Goal: Information Seeking & Learning: Learn about a topic

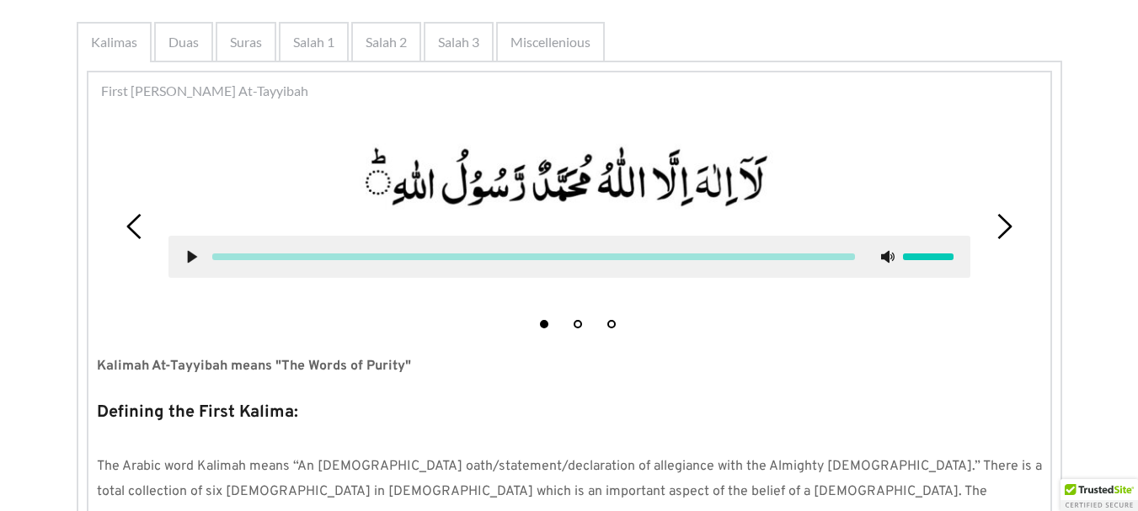
scroll to position [334, 0]
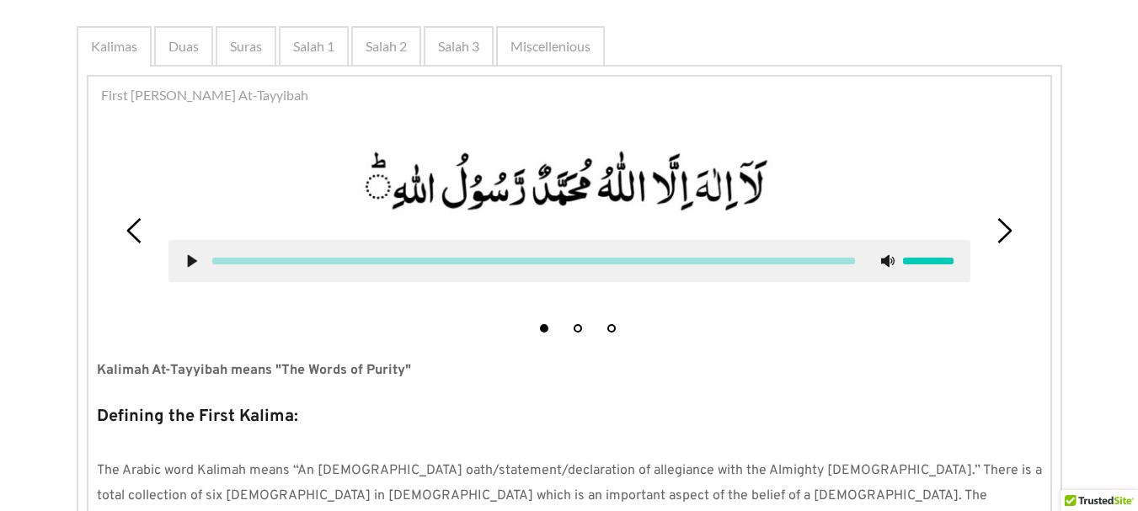
click at [200, 263] on div at bounding box center [534, 261] width 670 height 7
click at [180, 251] on div at bounding box center [569, 261] width 802 height 42
click at [194, 260] on use at bounding box center [191, 261] width 9 height 13
click at [188, 261] on use at bounding box center [191, 261] width 11 height 13
click at [188, 261] on use at bounding box center [191, 261] width 9 height 13
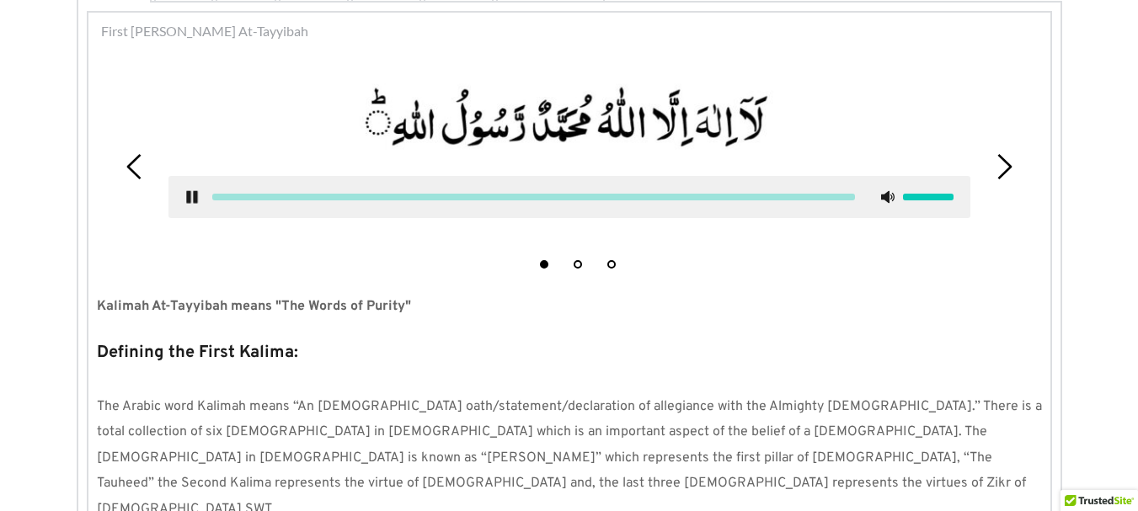
scroll to position [360, 0]
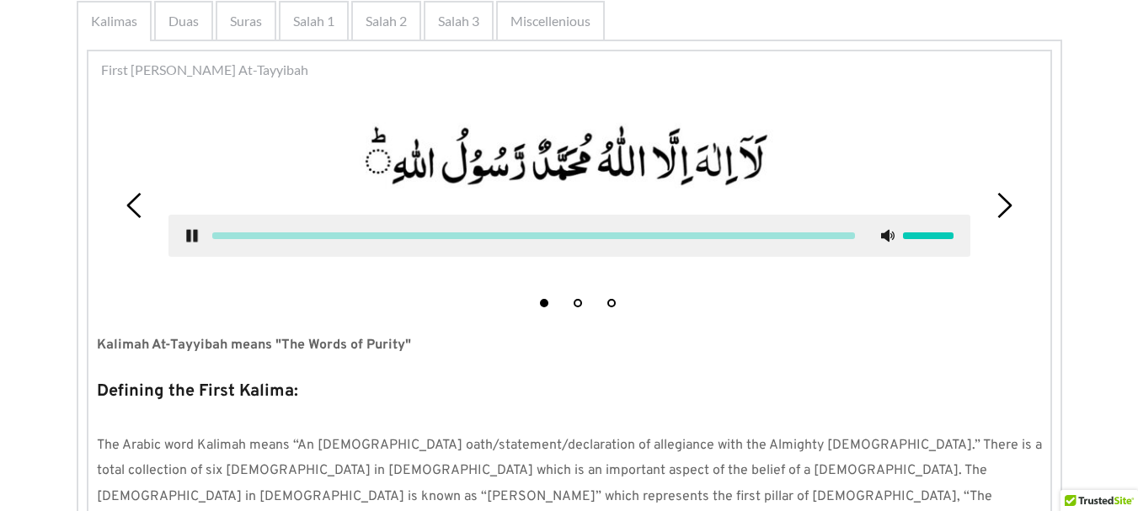
click at [997, 216] on icon at bounding box center [1003, 205] width 25 height 25
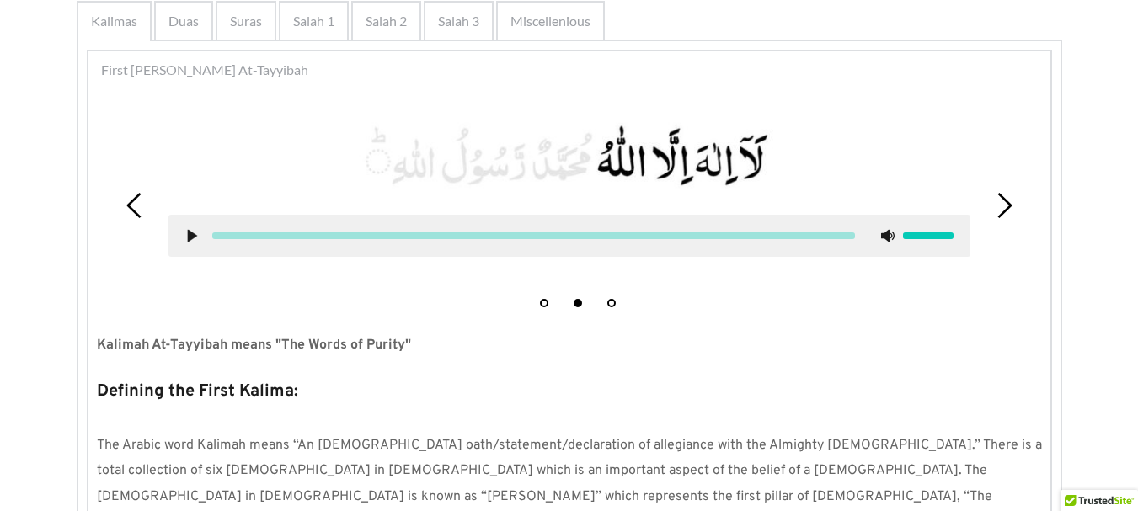
click at [997, 216] on icon at bounding box center [1003, 205] width 25 height 25
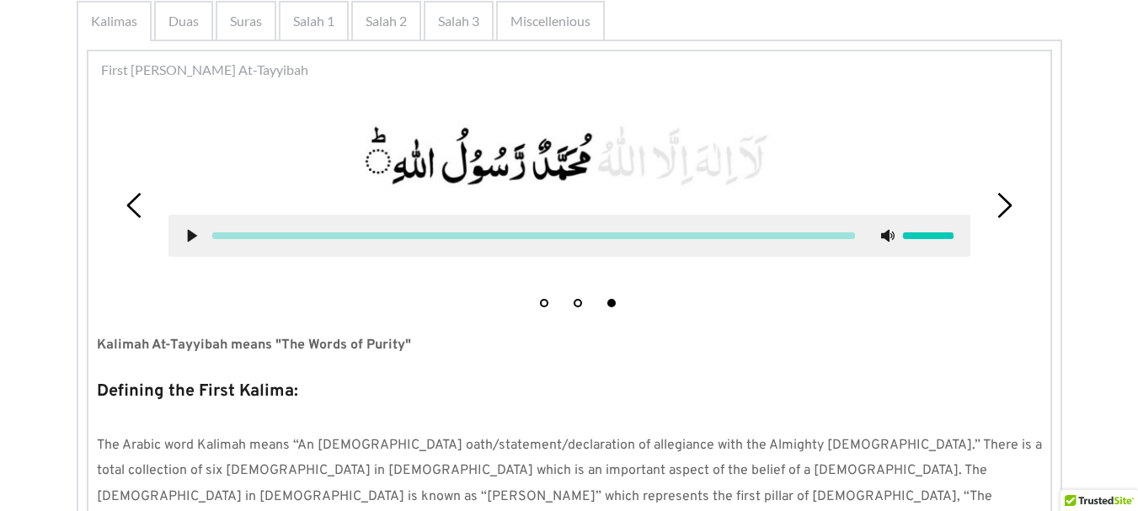
click at [997, 216] on icon at bounding box center [1003, 205] width 25 height 25
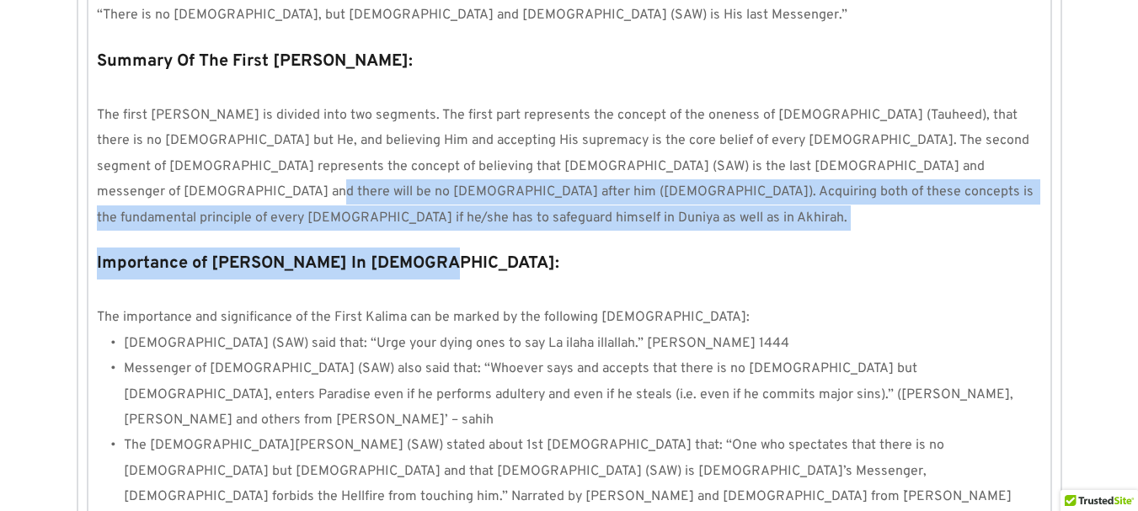
drag, startPoint x: 946, startPoint y: 97, endPoint x: 978, endPoint y: 204, distance: 111.6
click at [978, 204] on div "1 2 3 Kalimah At-Tayyibah means "The Words of Purity" Defining the First Kalima…" at bounding box center [569, 214] width 962 height 1520
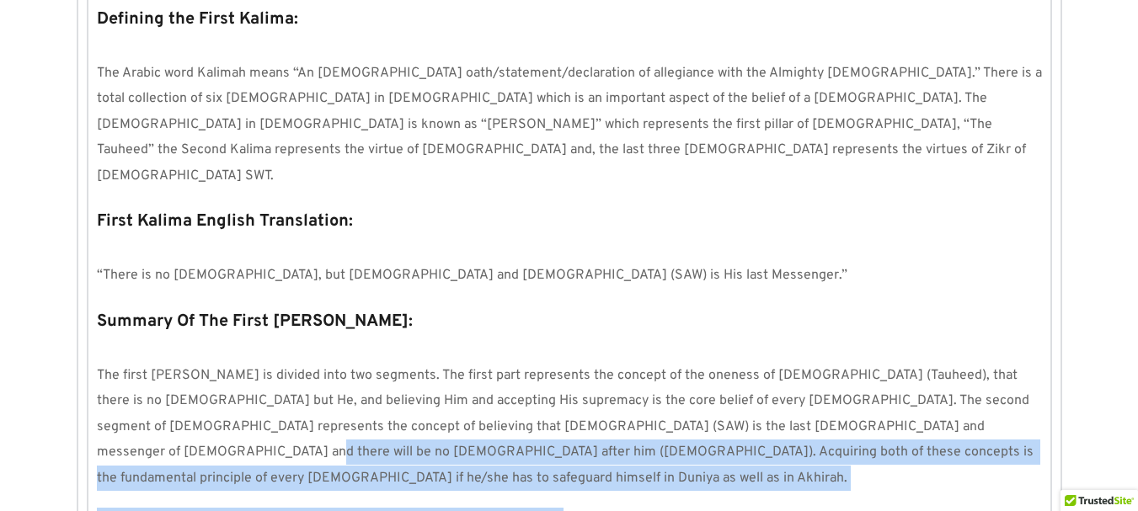
scroll to position [694, 0]
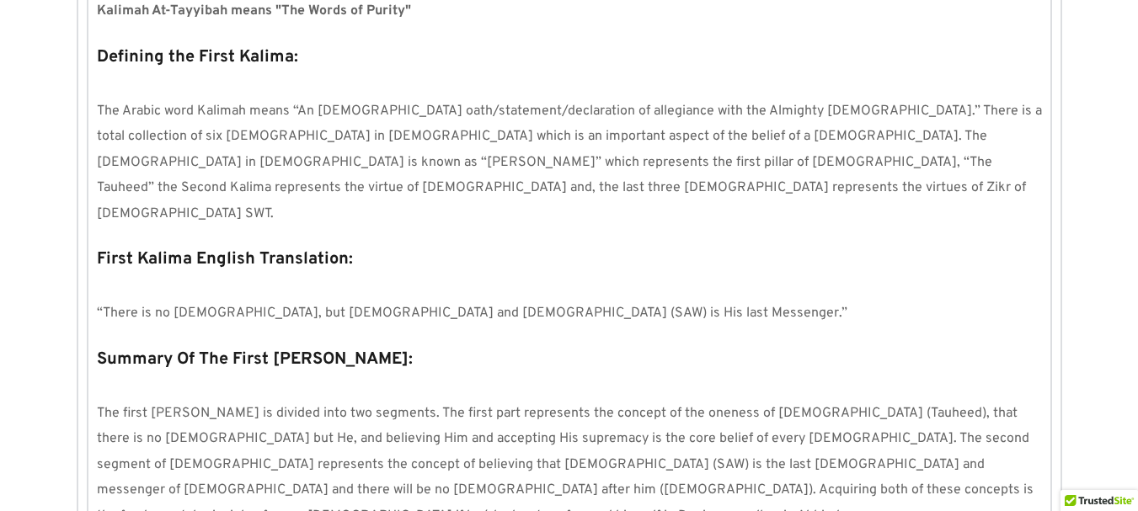
click at [750, 186] on div "1 2 3 Kalimah At-Tayyibah means "The Words of Purity" Defining the First Kalima…" at bounding box center [569, 512] width 962 height 1520
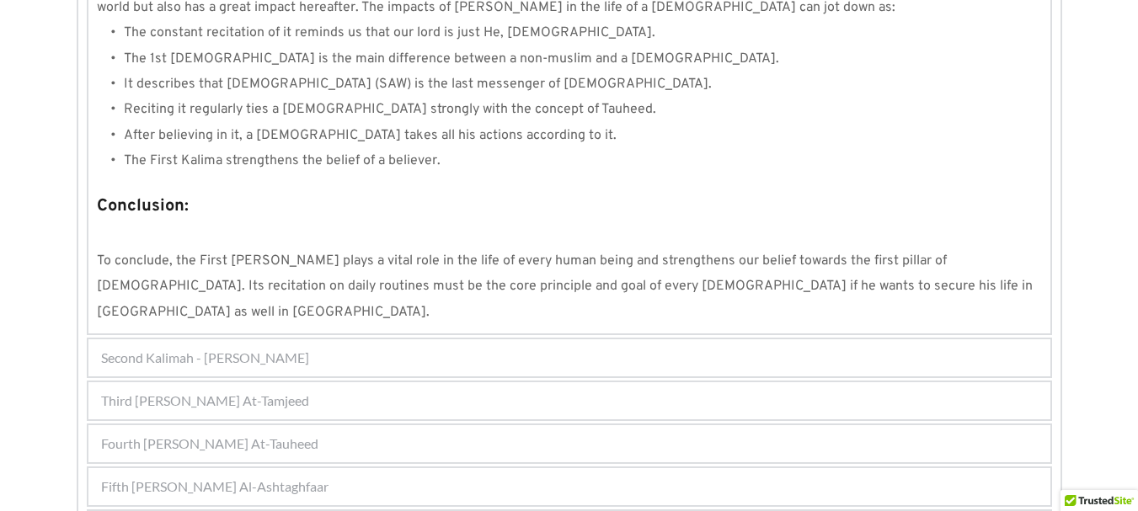
scroll to position [1655, 0]
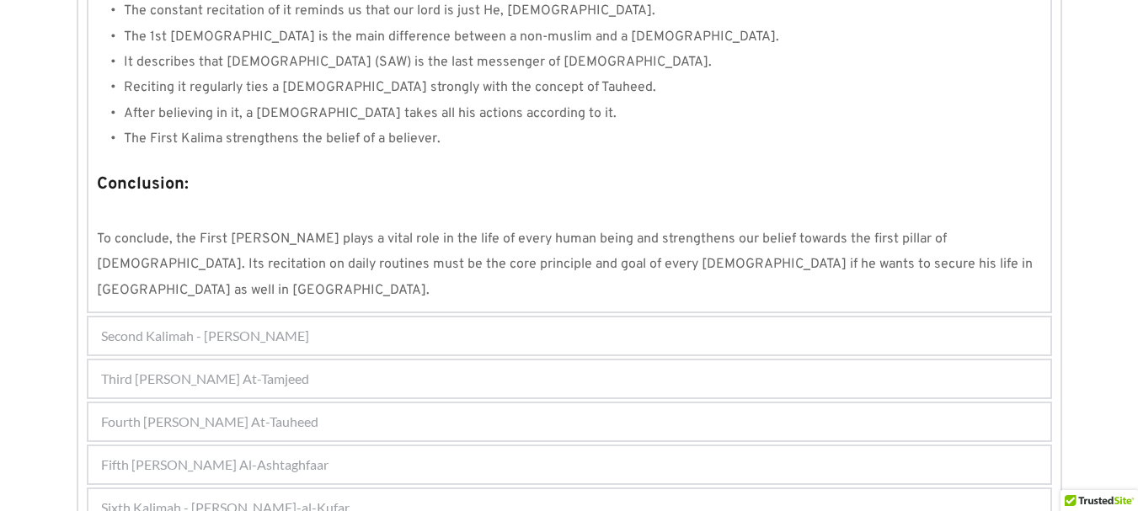
click at [532, 318] on div "Second Kalimah - Kalimah Ash-Shahdah" at bounding box center [569, 336] width 962 height 37
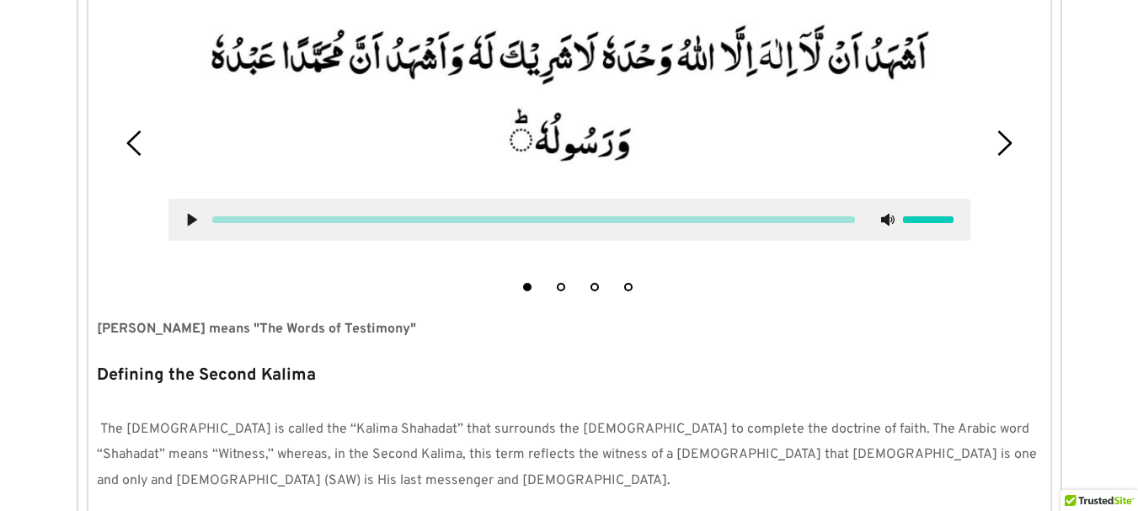
scroll to position [472, 0]
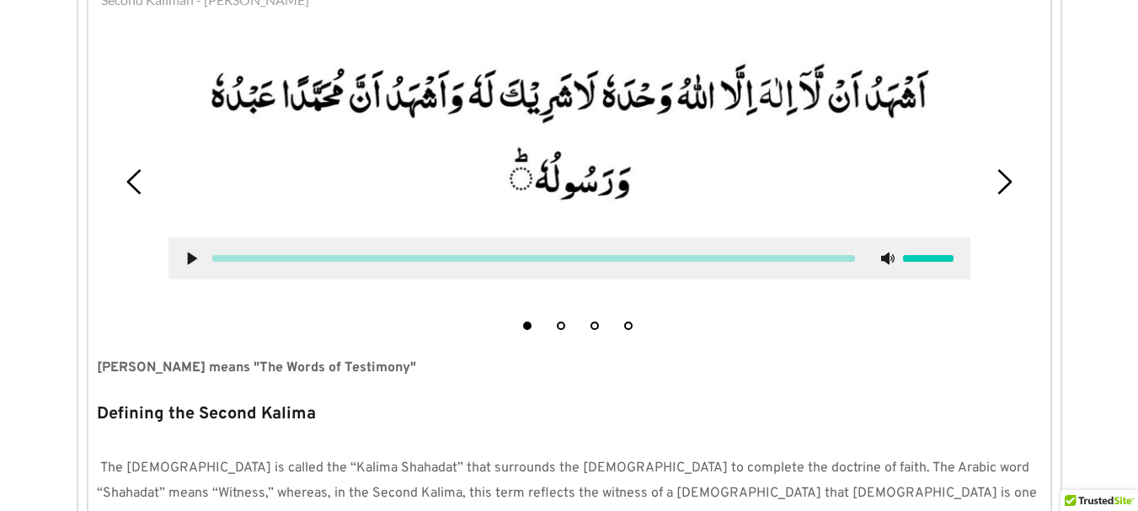
click at [185, 250] on div at bounding box center [569, 258] width 802 height 42
click at [186, 250] on div at bounding box center [569, 258] width 802 height 42
click at [195, 260] on use at bounding box center [191, 259] width 9 height 13
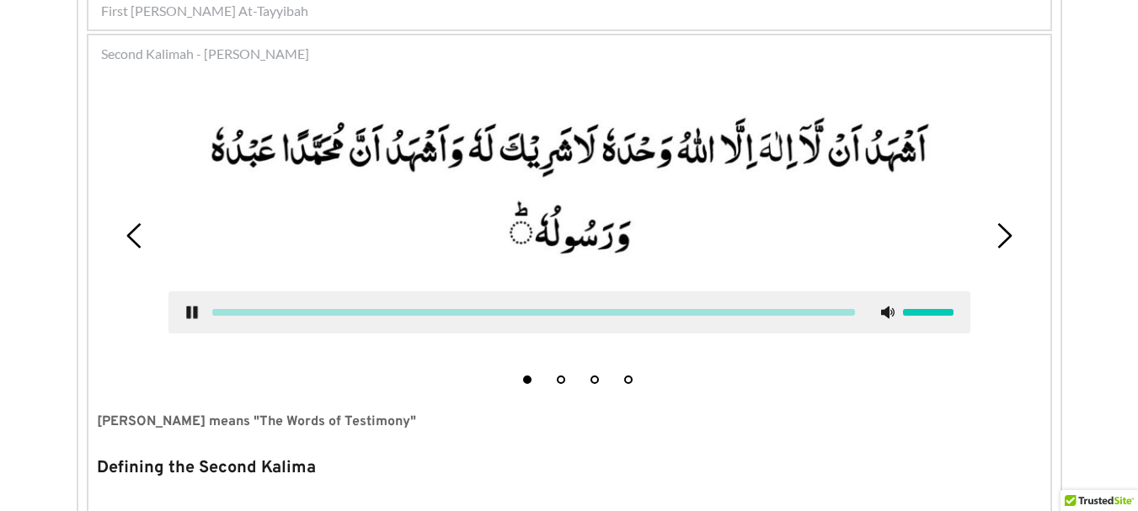
scroll to position [419, 0]
click at [196, 302] on div at bounding box center [569, 312] width 802 height 42
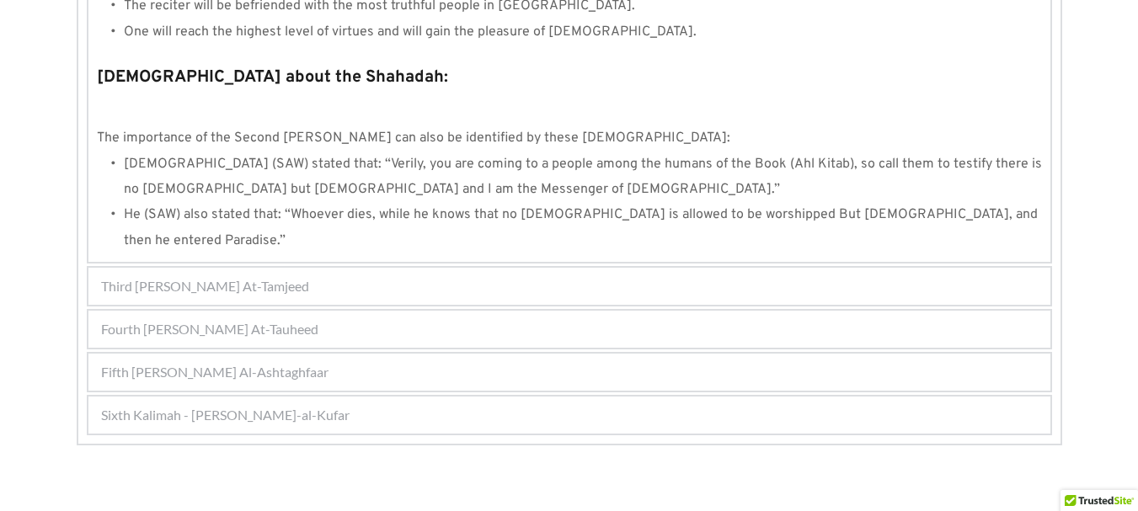
scroll to position [1882, 0]
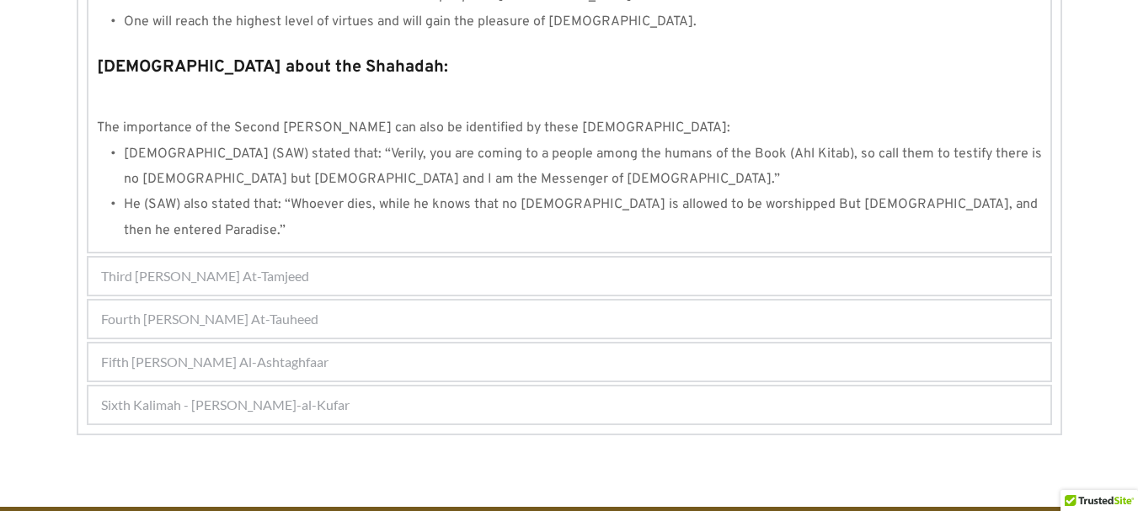
click at [303, 266] on span "Third Kalimah - Kalimah At-Tamjeed" at bounding box center [205, 276] width 208 height 20
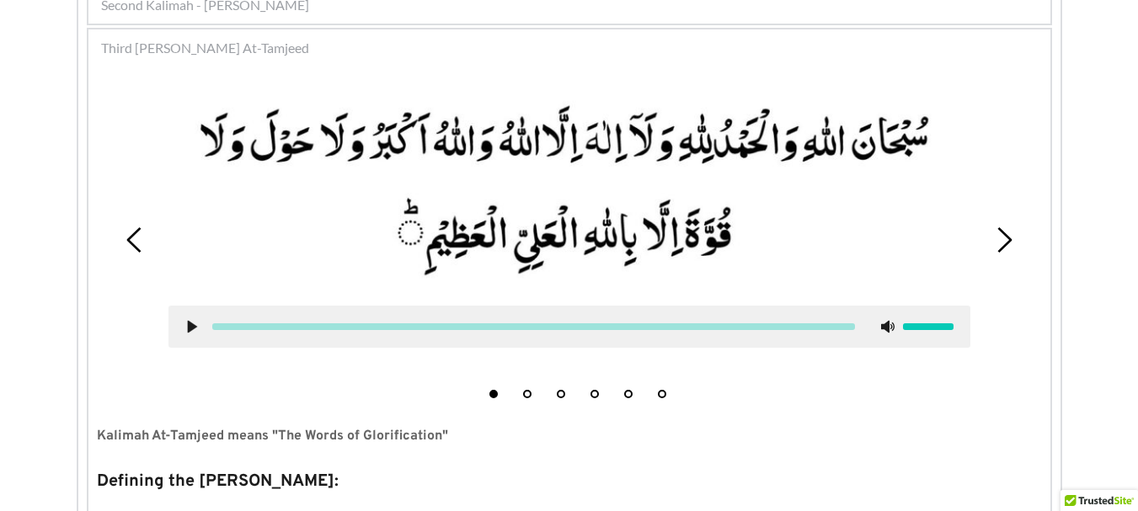
scroll to position [440, 0]
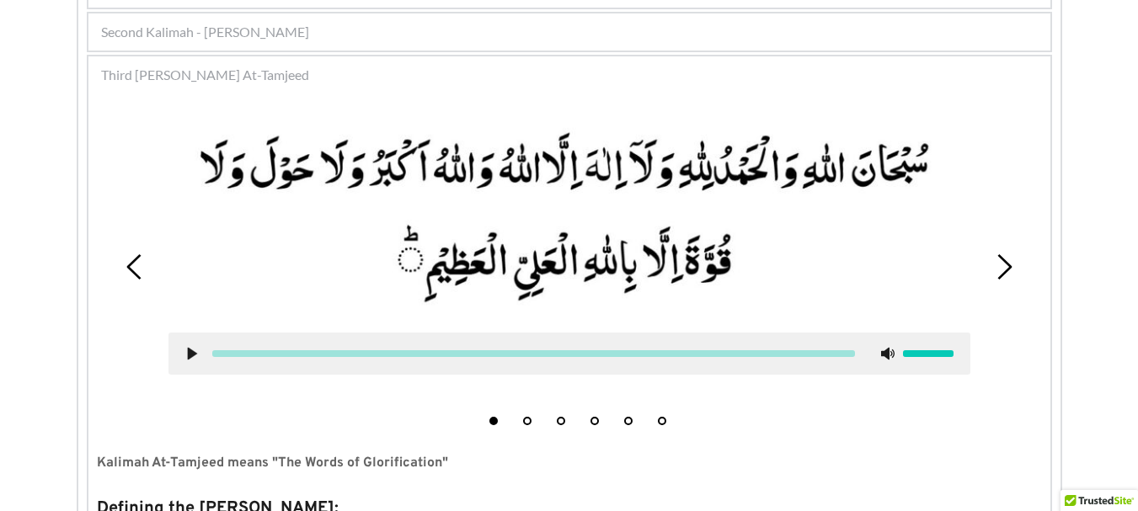
click at [194, 344] on div at bounding box center [569, 354] width 802 height 42
click at [187, 355] on icon at bounding box center [191, 353] width 13 height 13
click at [196, 345] on div at bounding box center [569, 354] width 802 height 42
click at [192, 359] on icon at bounding box center [191, 353] width 13 height 13
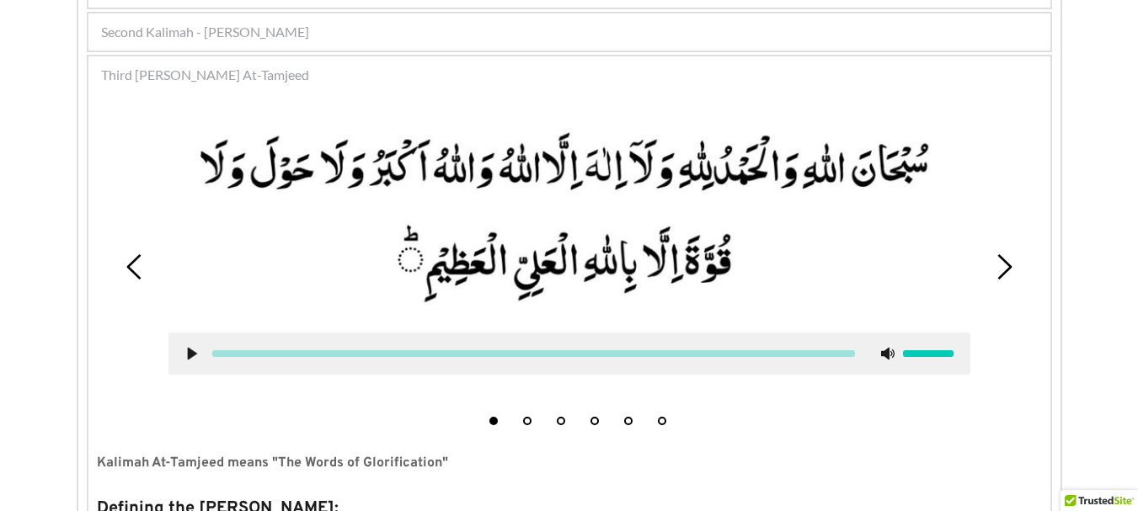
click at [192, 359] on icon at bounding box center [191, 353] width 13 height 13
click at [923, 359] on div at bounding box center [917, 353] width 72 height 13
click at [927, 344] on div at bounding box center [569, 354] width 802 height 42
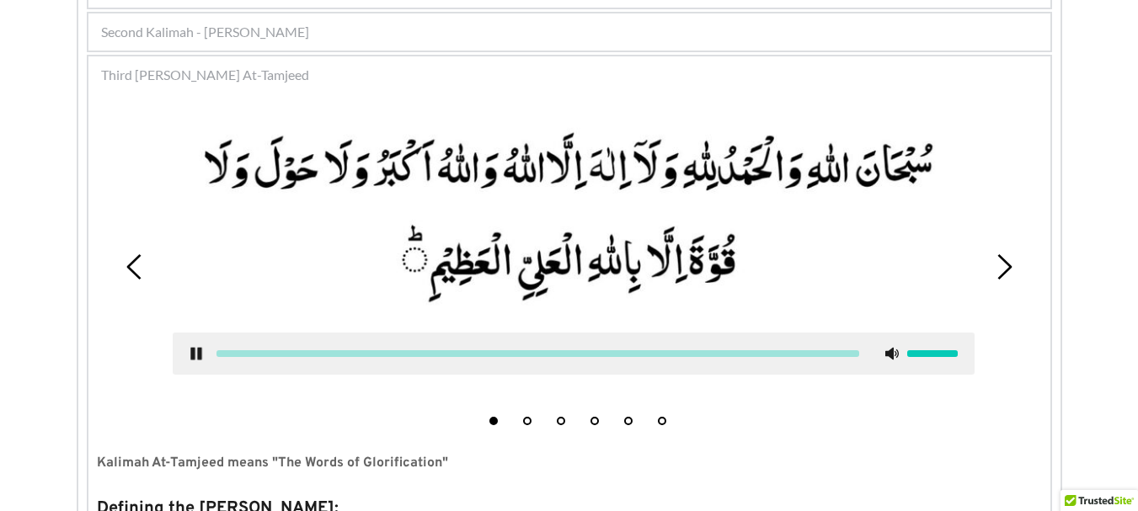
drag, startPoint x: 931, startPoint y: 356, endPoint x: 980, endPoint y: 366, distance: 50.7
click at [974, 366] on div at bounding box center [574, 354] width 802 height 42
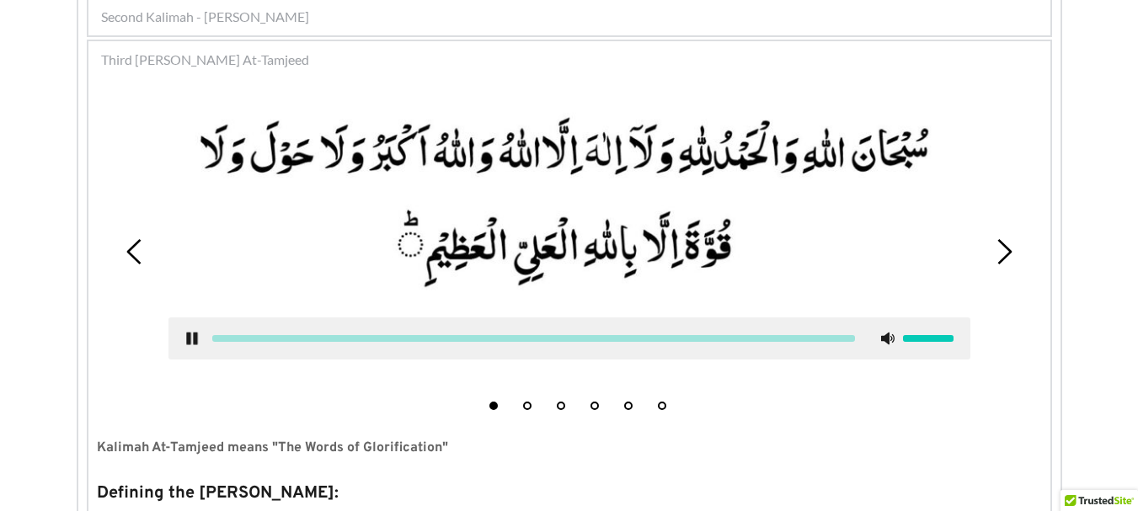
scroll to position [455, 0]
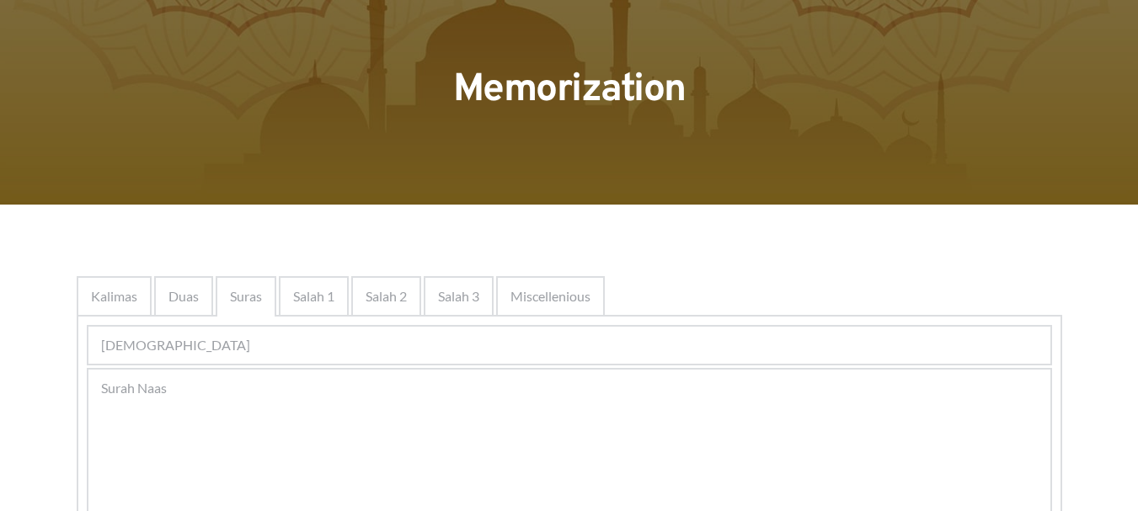
scroll to position [84, 0]
click at [373, 355] on div "[DEMOGRAPHIC_DATA]" at bounding box center [569, 345] width 962 height 37
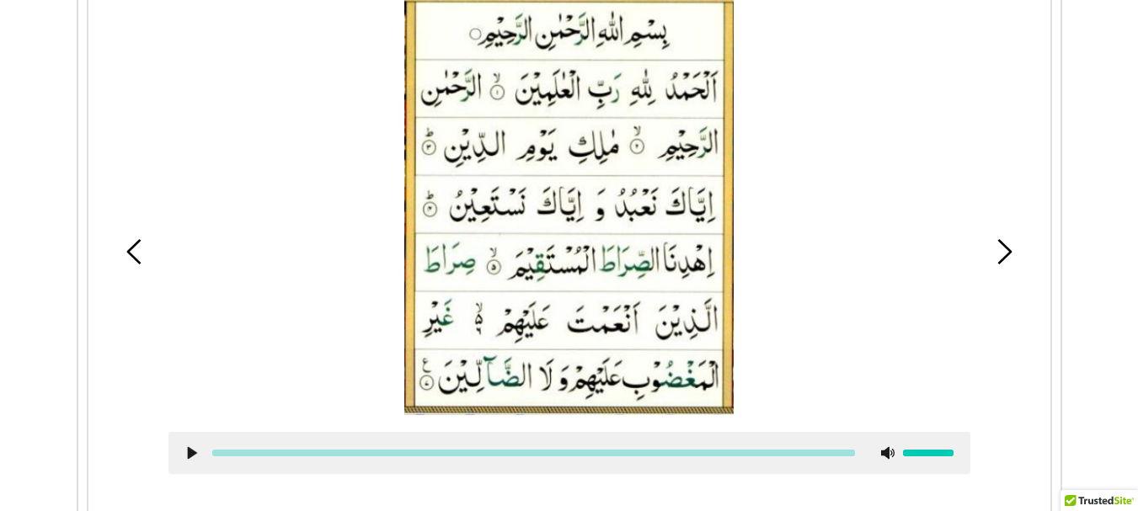
scroll to position [511, 0]
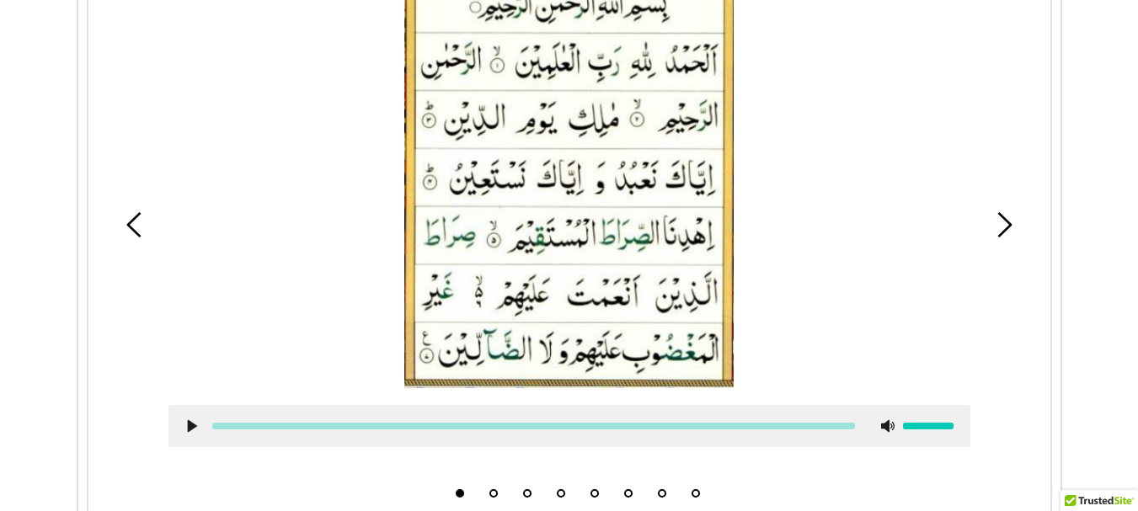
click at [185, 424] on icon at bounding box center [191, 425] width 13 height 13
click at [200, 427] on div at bounding box center [534, 426] width 670 height 7
click at [189, 419] on icon at bounding box center [191, 425] width 13 height 13
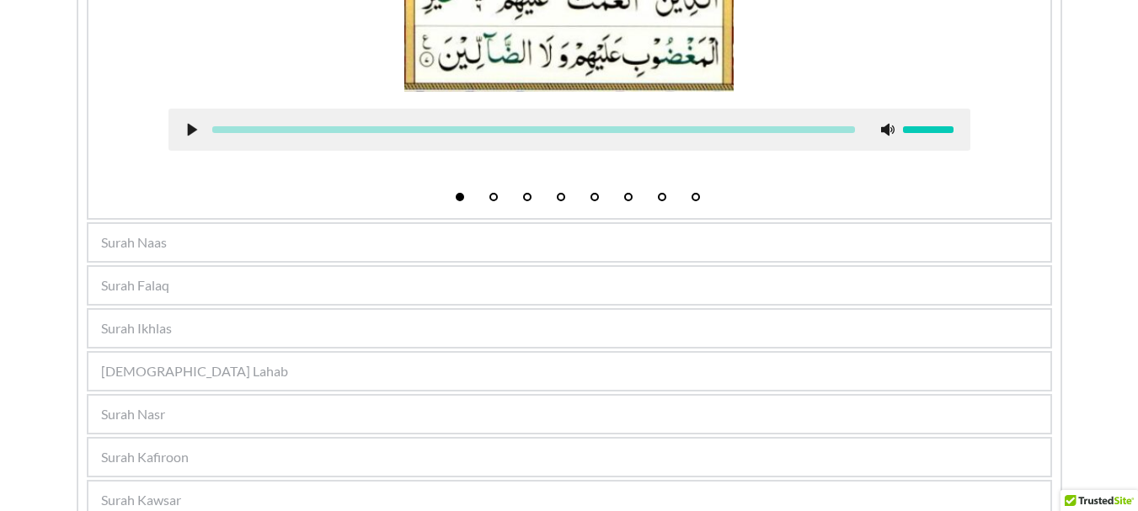
scroll to position [848, 0]
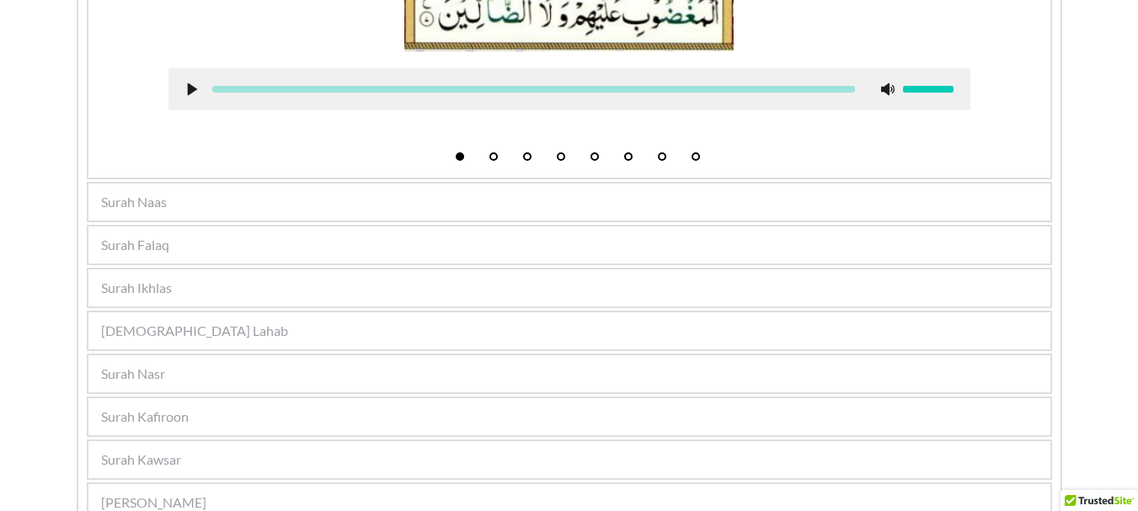
click at [237, 325] on div "[DEMOGRAPHIC_DATA] Lahab" at bounding box center [569, 330] width 962 height 37
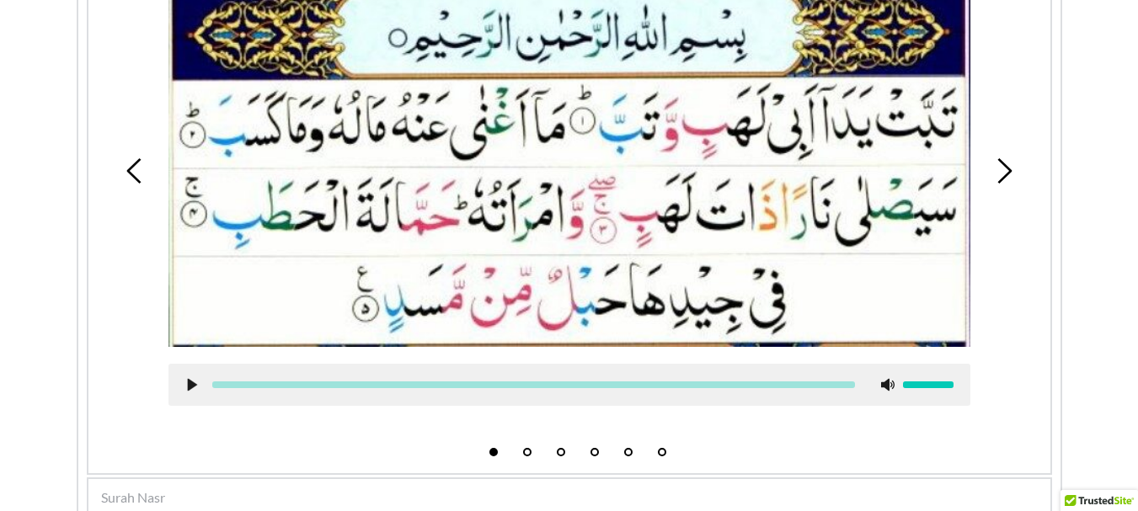
scroll to position [750, 0]
click at [198, 374] on div at bounding box center [569, 384] width 802 height 42
click at [189, 389] on use at bounding box center [191, 384] width 9 height 13
click at [196, 391] on icon at bounding box center [191, 383] width 13 height 13
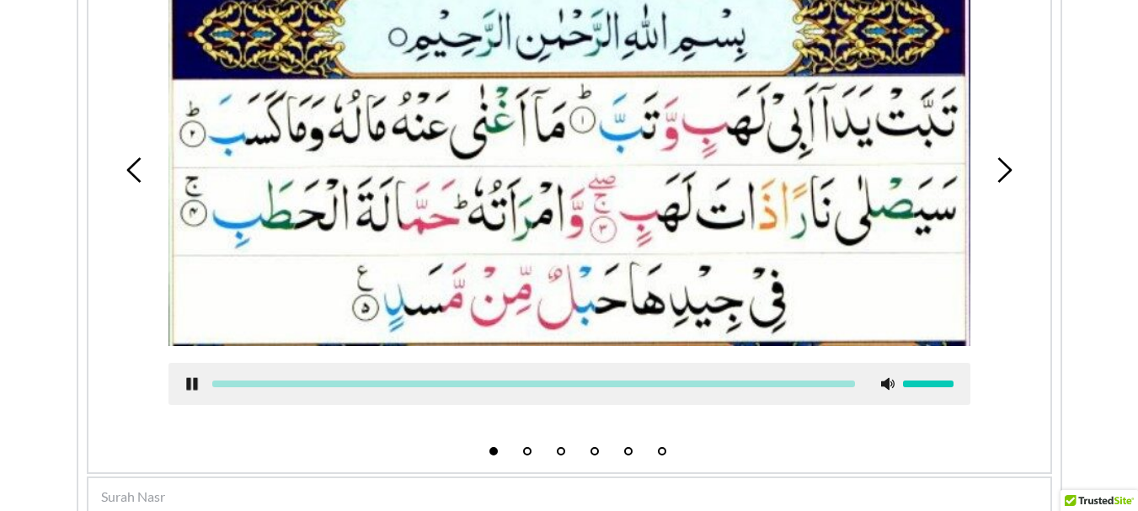
click at [195, 382] on use at bounding box center [191, 384] width 11 height 13
click at [195, 382] on icon at bounding box center [191, 383] width 13 height 13
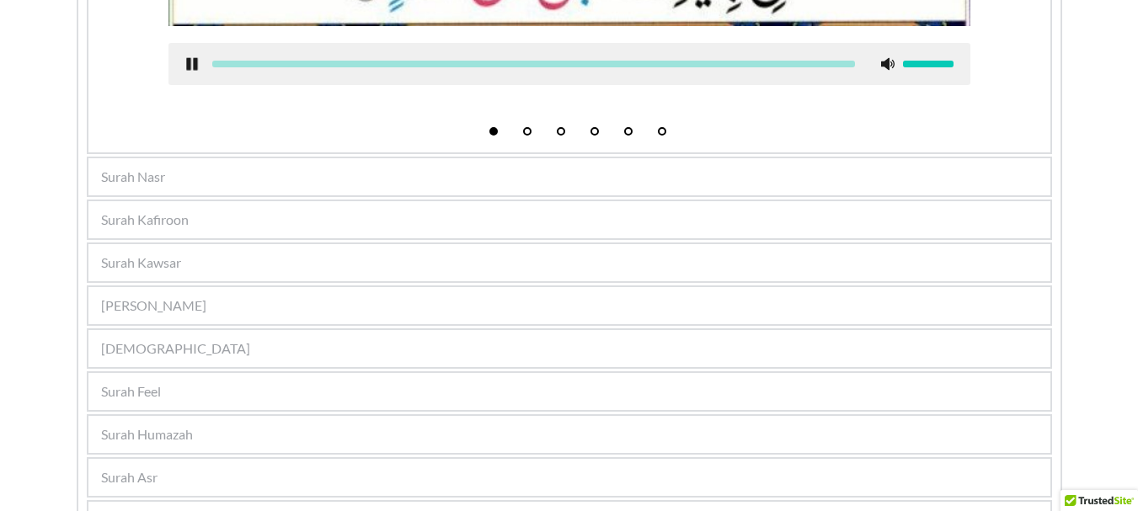
scroll to position [1086, 0]
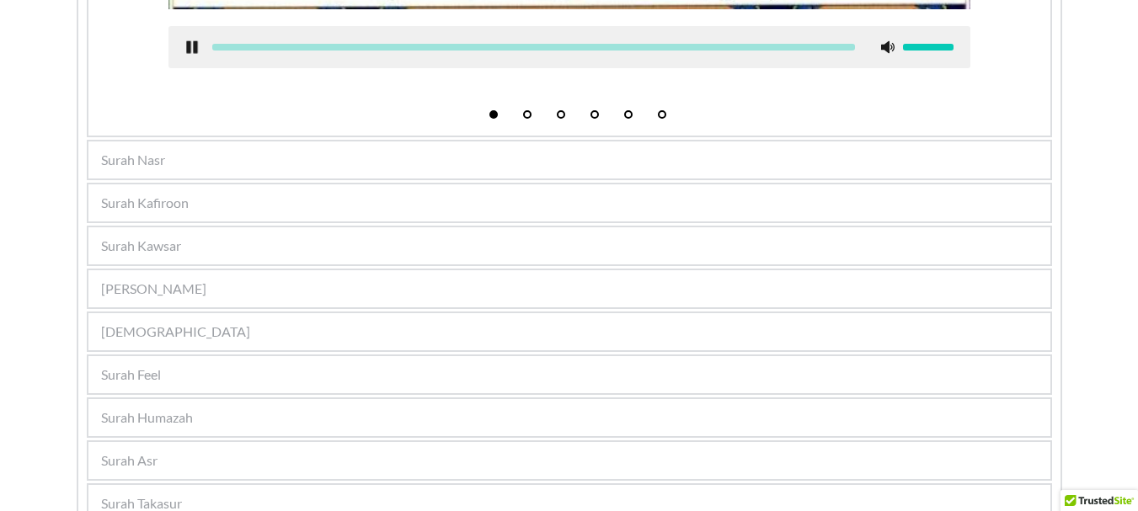
click at [301, 171] on div "Surah Nasr" at bounding box center [569, 159] width 962 height 37
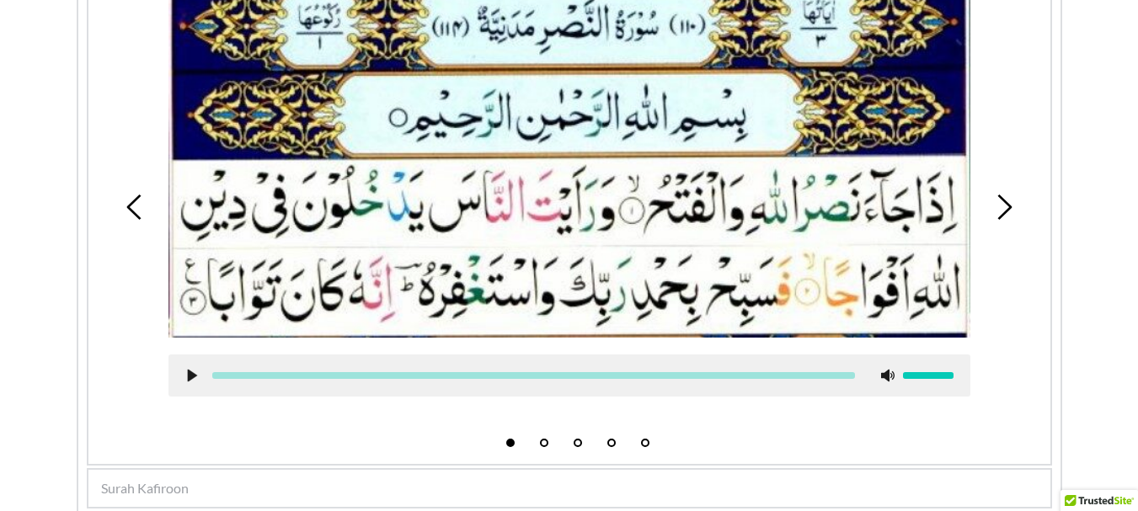
scroll to position [624, 0]
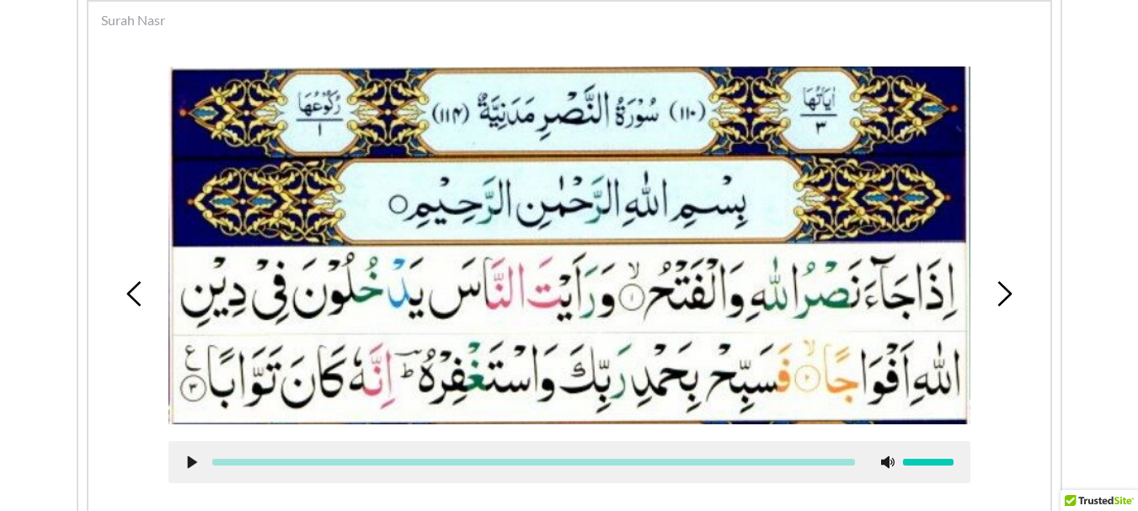
click at [190, 465] on use at bounding box center [191, 462] width 9 height 13
drag, startPoint x: 224, startPoint y: 477, endPoint x: 233, endPoint y: 468, distance: 12.5
click at [225, 478] on div at bounding box center [569, 462] width 802 height 42
click at [237, 461] on div at bounding box center [533, 462] width 643 height 7
click at [228, 463] on div at bounding box center [533, 462] width 643 height 7
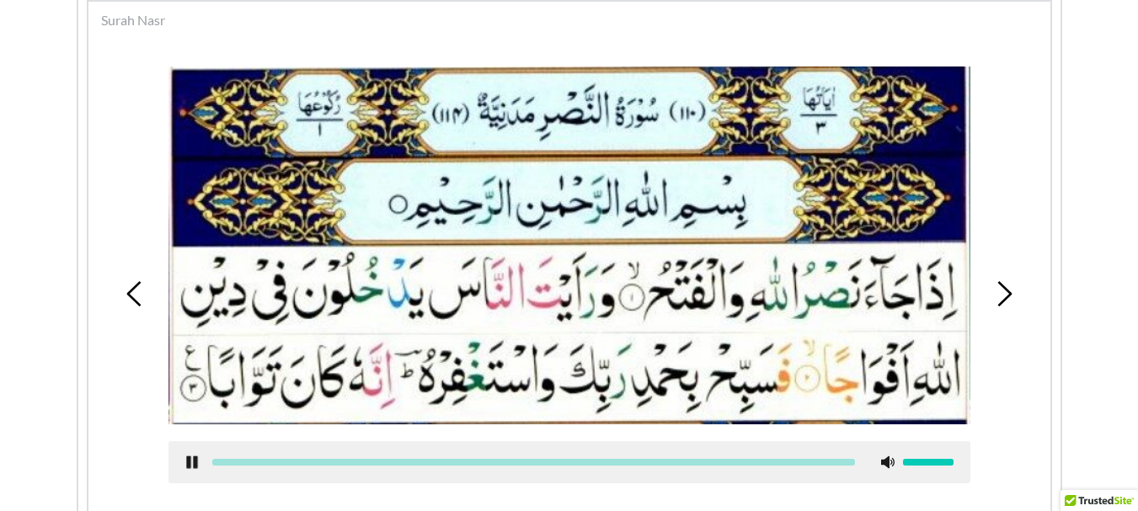
click at [256, 466] on div at bounding box center [569, 462] width 802 height 42
click at [253, 459] on div at bounding box center [533, 462] width 643 height 7
click at [280, 467] on div at bounding box center [569, 462] width 802 height 42
click at [286, 459] on div at bounding box center [533, 462] width 643 height 7
click at [195, 456] on use at bounding box center [191, 462] width 11 height 13
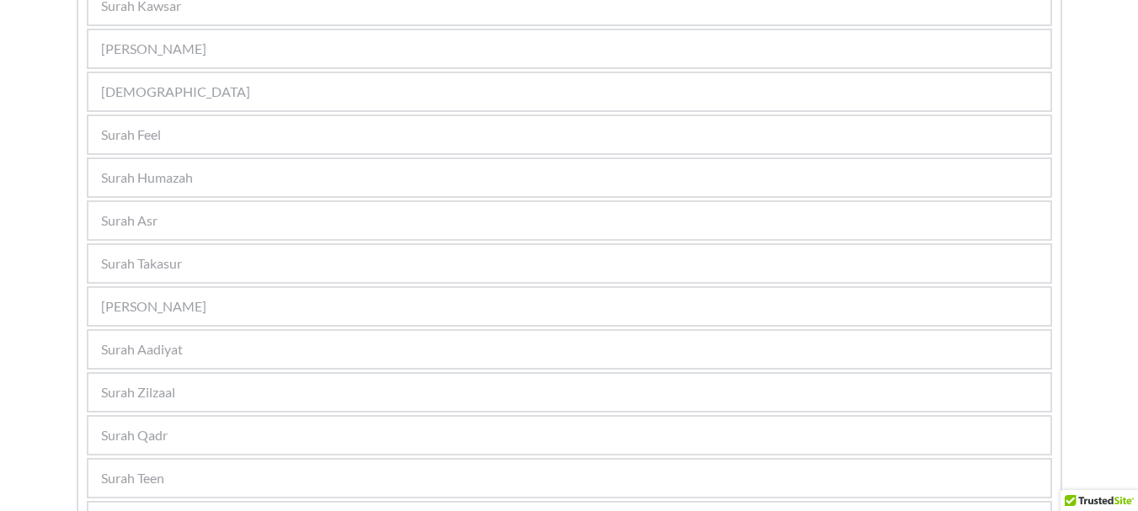
scroll to position [1263, 0]
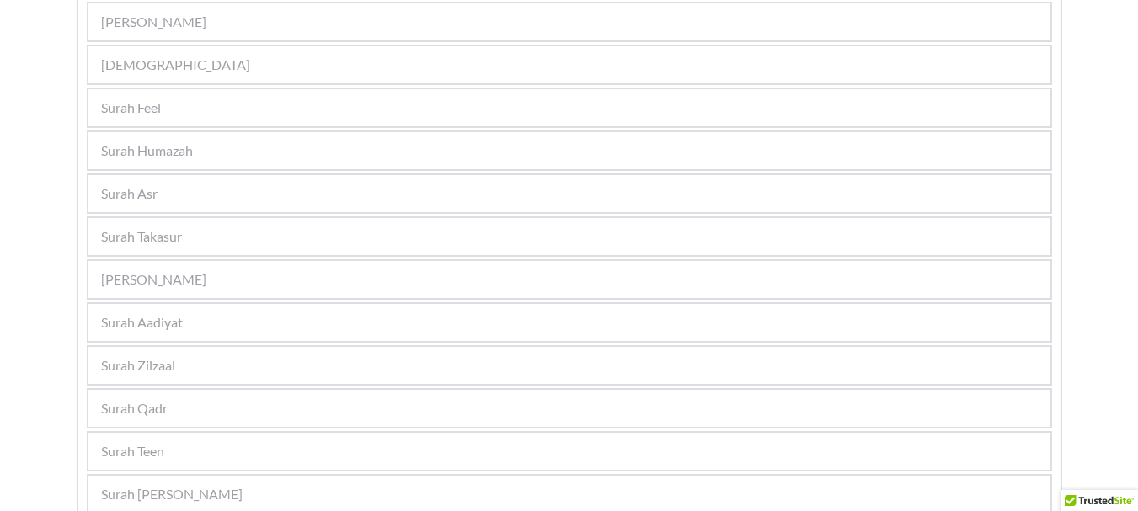
click at [369, 152] on div "Surah Humazah" at bounding box center [569, 150] width 962 height 37
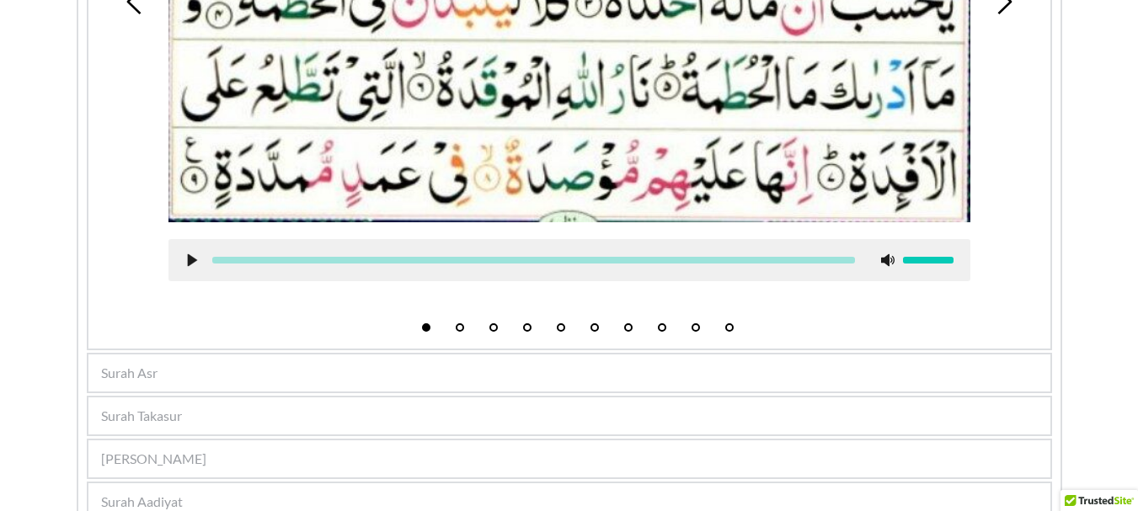
scroll to position [751, 0]
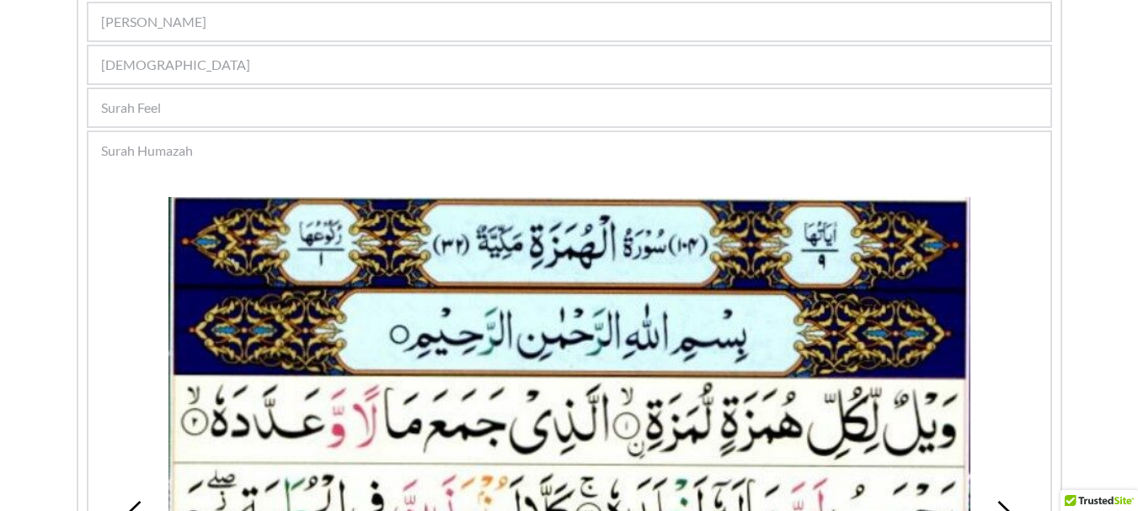
click at [378, 153] on div "Surah Humazah" at bounding box center [569, 150] width 962 height 37
click at [267, 139] on div "Surah Humazah" at bounding box center [569, 150] width 962 height 37
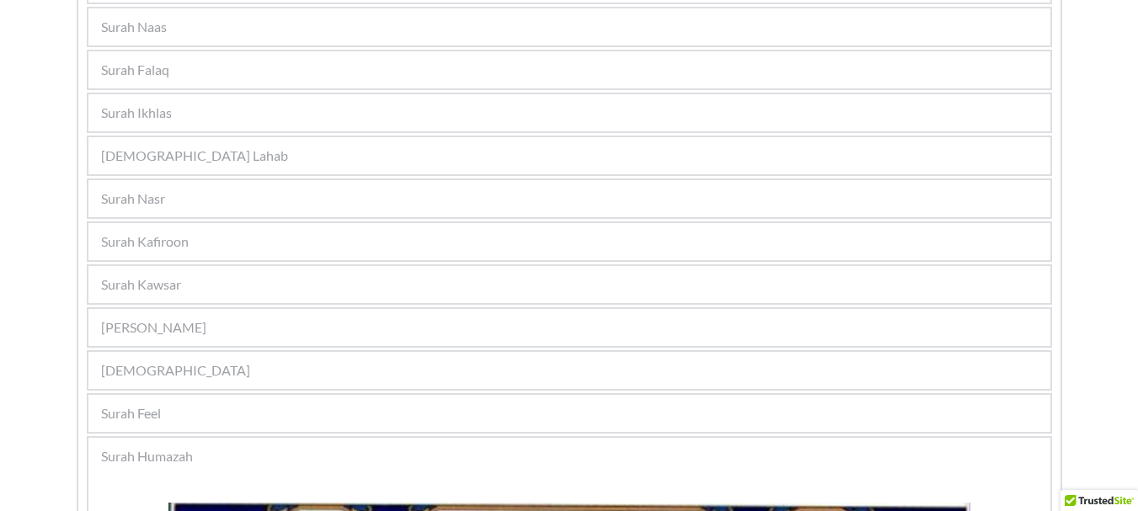
scroll to position [446, 0]
click at [210, 366] on div "[DEMOGRAPHIC_DATA]" at bounding box center [569, 369] width 962 height 37
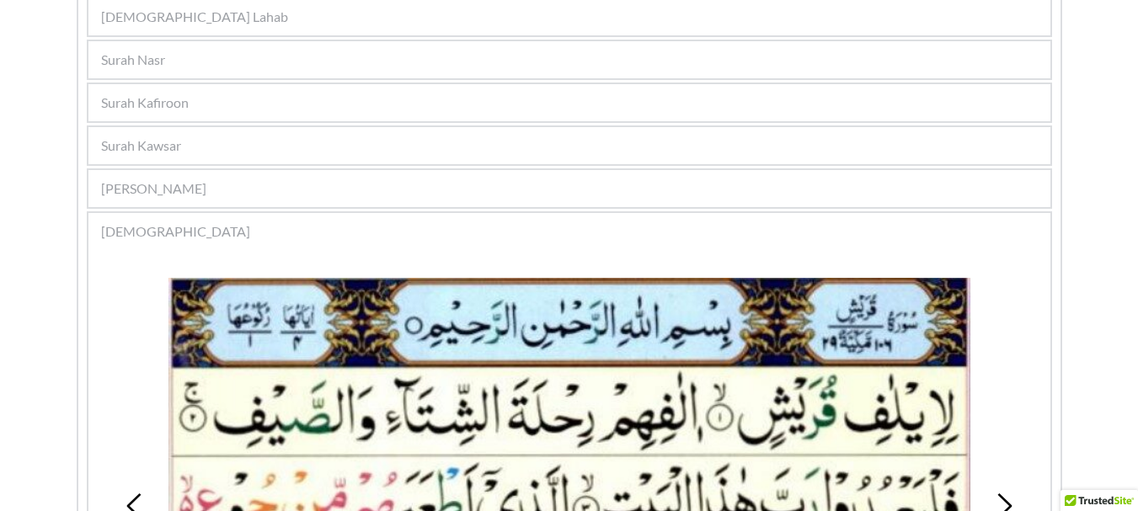
scroll to position [783, 0]
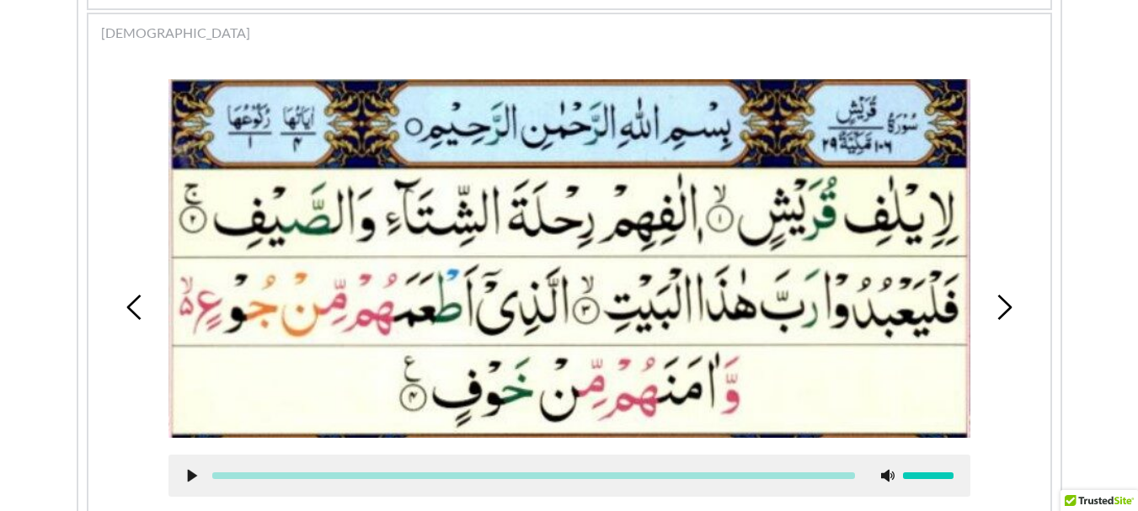
click at [189, 477] on use at bounding box center [191, 476] width 9 height 13
drag, startPoint x: 1051, startPoint y: 322, endPoint x: 1022, endPoint y: 316, distance: 30.1
click at [1051, 322] on div "[DEMOGRAPHIC_DATA] 1 2 3 4 5" at bounding box center [569, 289] width 965 height 553
click at [681, 355] on picture at bounding box center [569, 258] width 802 height 359
click at [1024, 250] on div "1 2 3 4 5" at bounding box center [569, 307] width 945 height 498
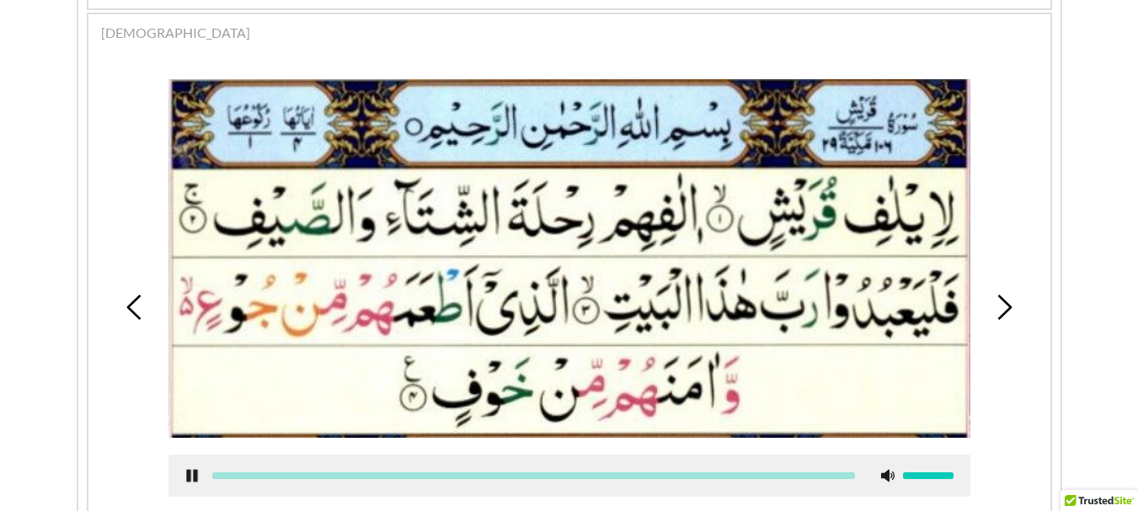
click at [231, 151] on picture at bounding box center [569, 258] width 802 height 359
click at [196, 475] on use at bounding box center [191, 476] width 11 height 13
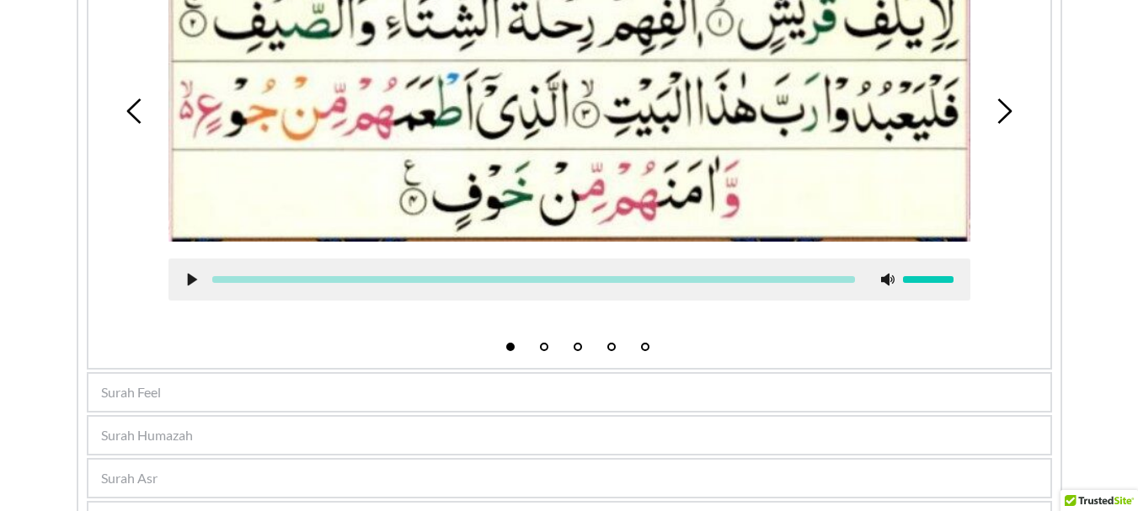
scroll to position [1036, 0]
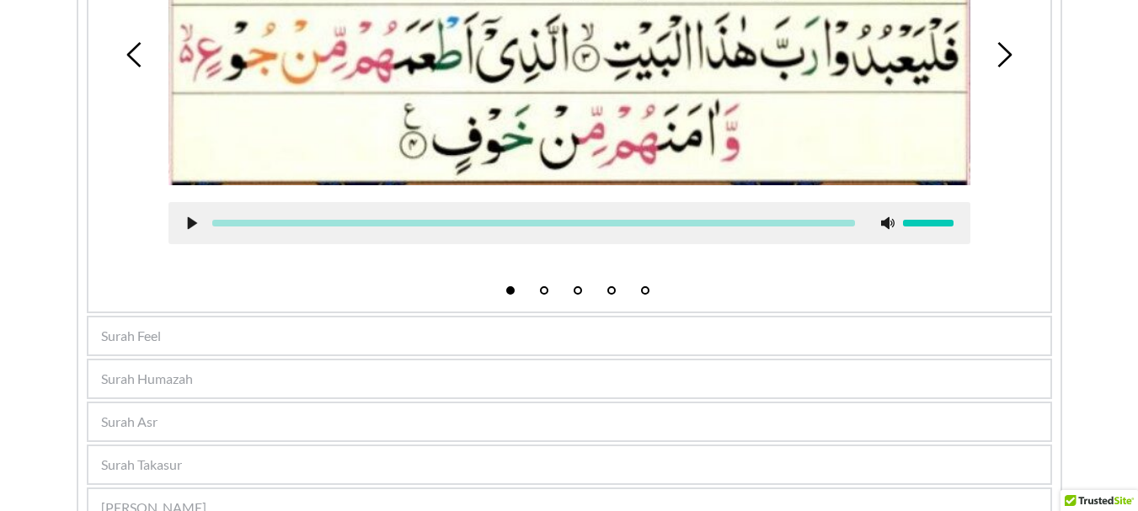
click at [164, 350] on div "Surah Feel" at bounding box center [569, 336] width 962 height 37
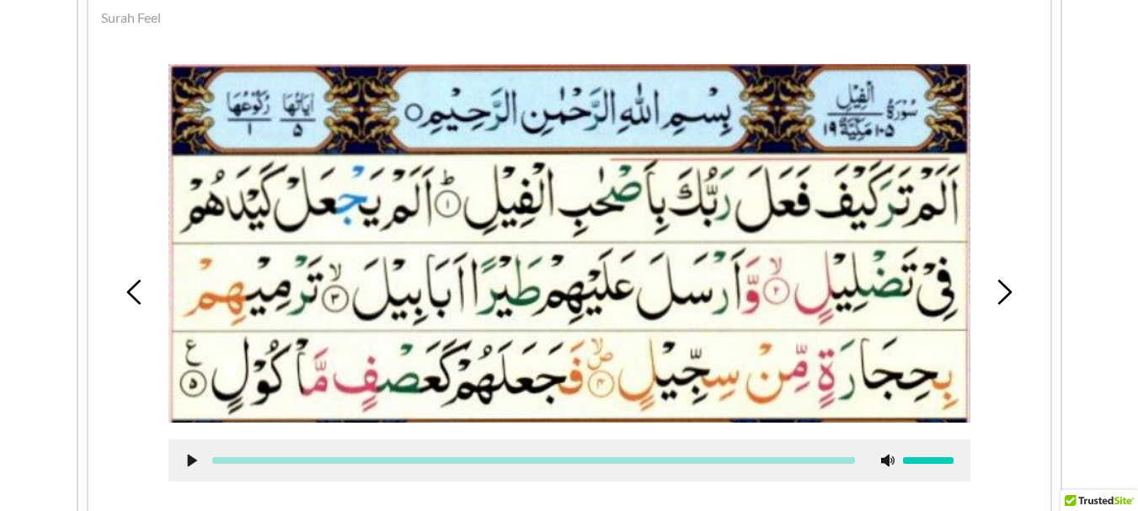
scroll to position [839, 0]
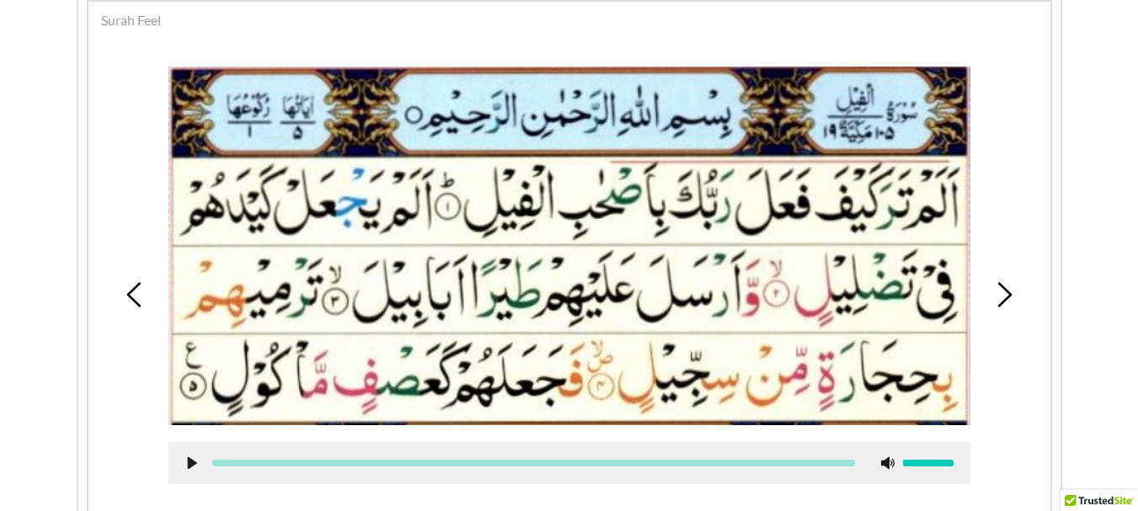
click at [188, 460] on use at bounding box center [191, 463] width 9 height 13
click at [193, 469] on use at bounding box center [191, 463] width 11 height 13
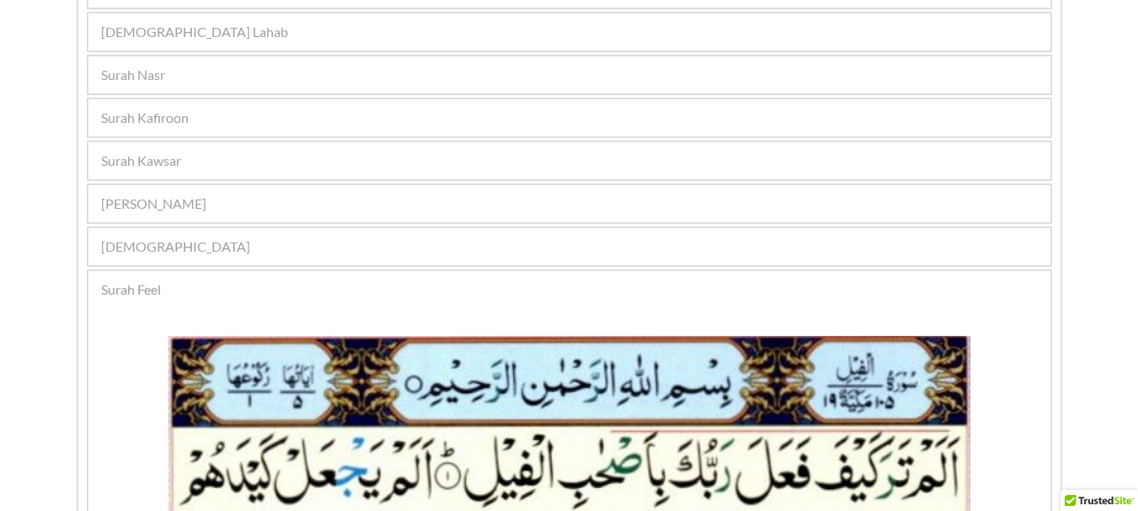
scroll to position [502, 0]
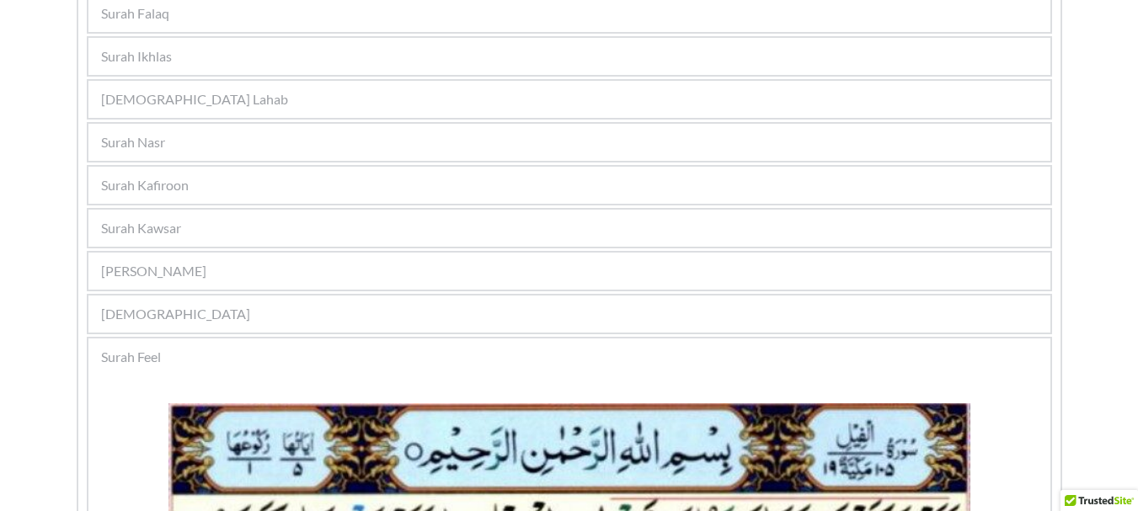
click at [236, 56] on div "Surah Ikhlas" at bounding box center [569, 56] width 962 height 37
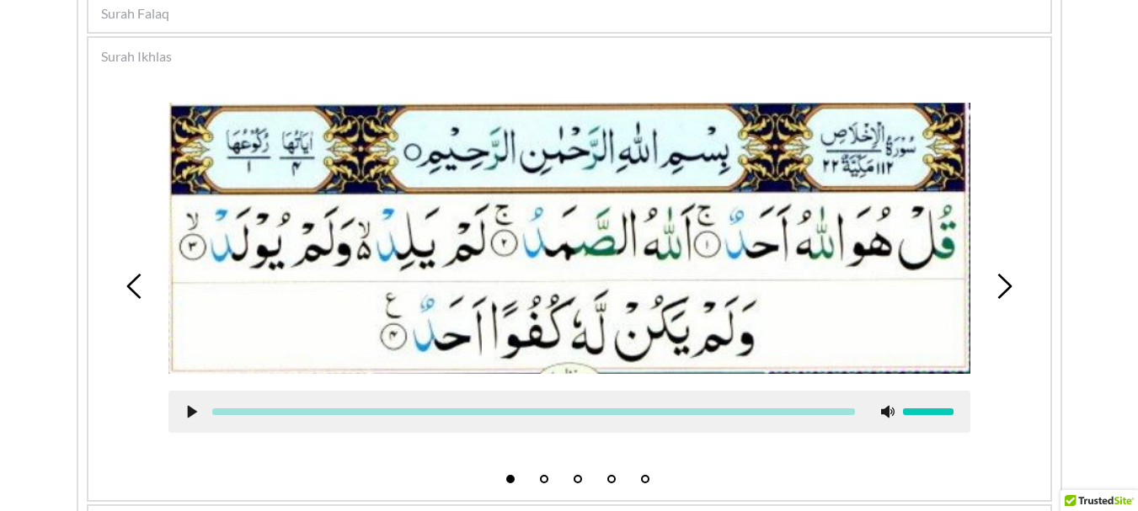
click at [187, 413] on icon at bounding box center [191, 411] width 13 height 13
click at [309, 414] on div at bounding box center [533, 411] width 643 height 7
click at [361, 416] on div at bounding box center [569, 412] width 802 height 42
click at [366, 408] on div at bounding box center [569, 412] width 802 height 42
click at [374, 408] on div at bounding box center [533, 411] width 643 height 7
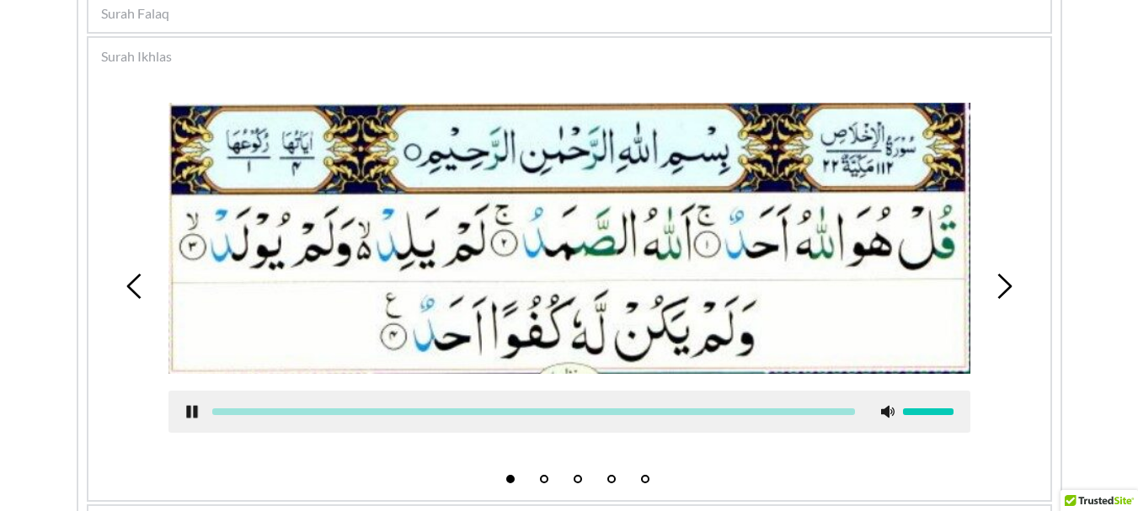
click at [366, 408] on div at bounding box center [533, 411] width 643 height 7
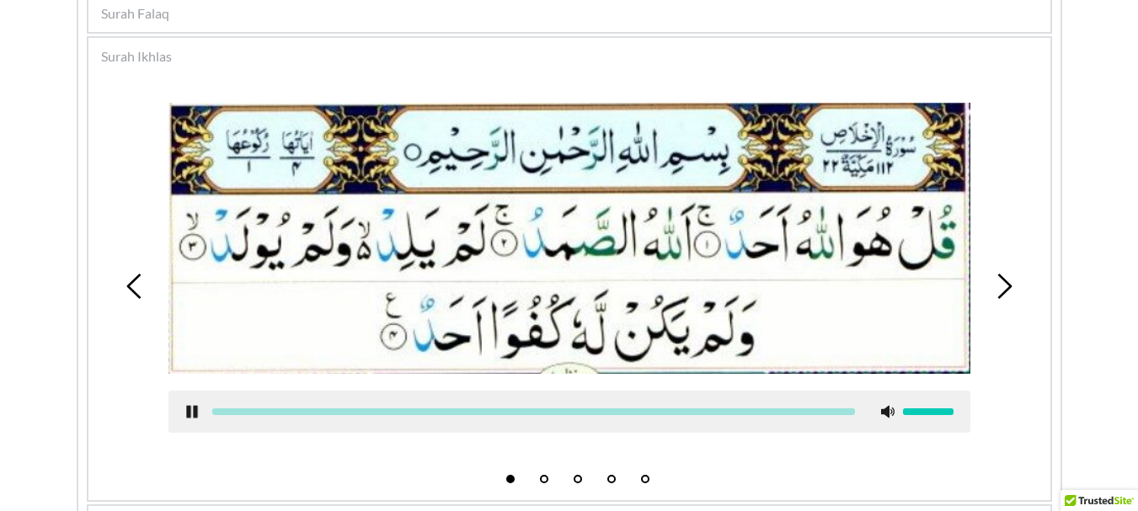
click at [366, 408] on div at bounding box center [533, 411] width 643 height 7
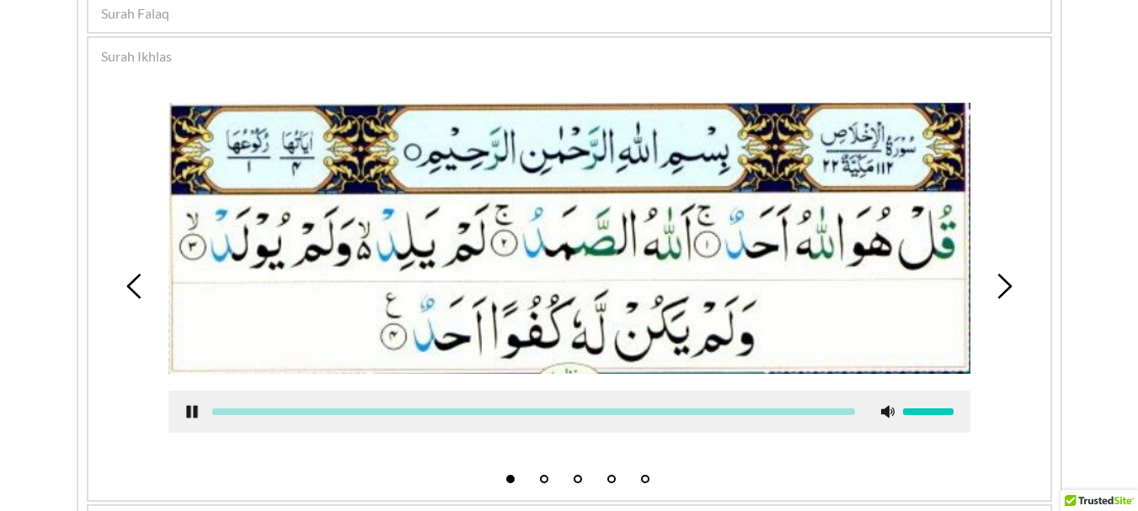
click at [366, 408] on div at bounding box center [533, 411] width 643 height 7
click at [365, 408] on div at bounding box center [533, 411] width 643 height 7
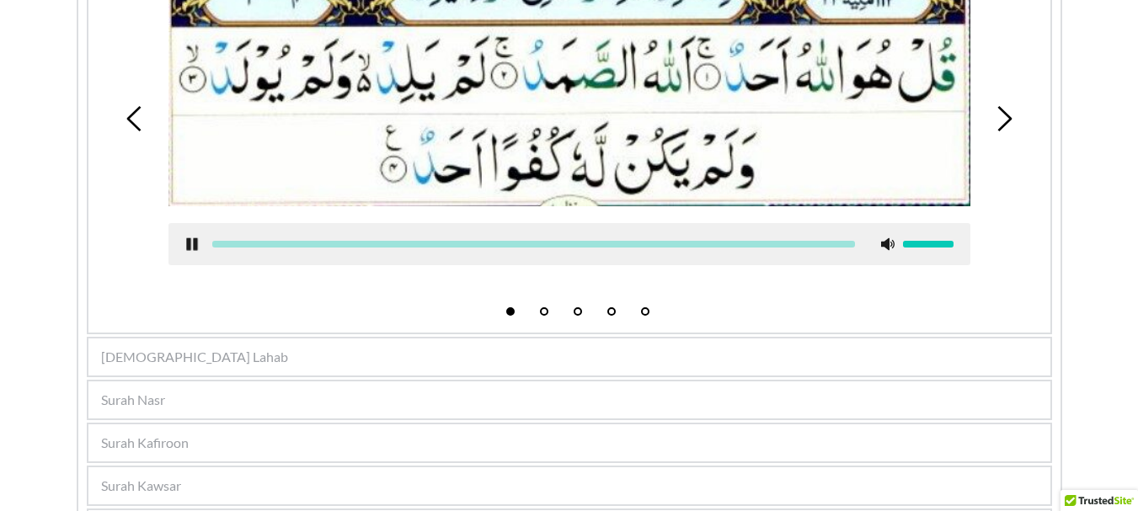
scroll to position [670, 0]
click at [191, 238] on use at bounding box center [191, 243] width 11 height 13
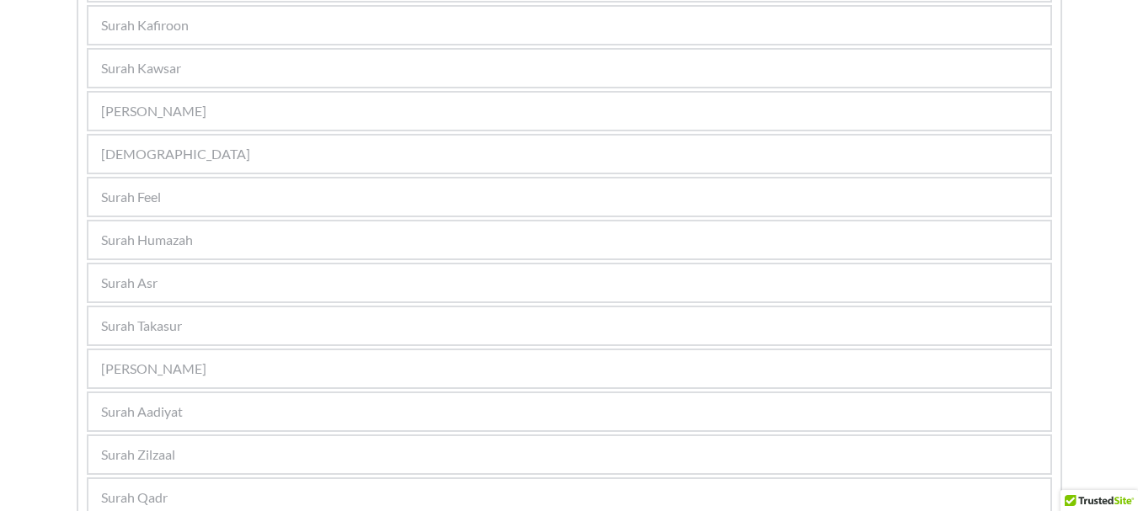
scroll to position [1091, 0]
